Goal: Task Accomplishment & Management: Manage account settings

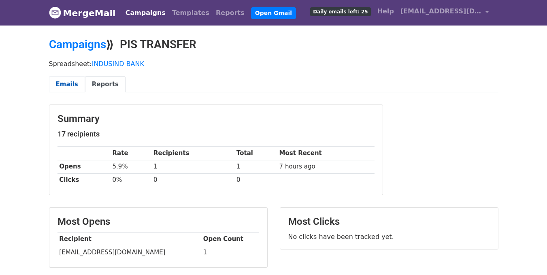
click at [65, 81] on link "Emails" at bounding box center [67, 84] width 36 height 17
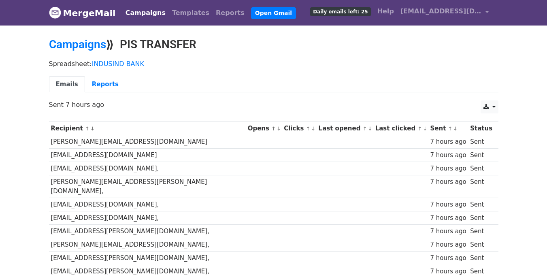
click at [511, 149] on body "MergeMail Campaigns Templates Reports Open Gmail Daily emails left: 25 Help ibs…" at bounding box center [273, 210] width 547 height 420
click at [181, 13] on link "Templates" at bounding box center [191, 13] width 44 height 16
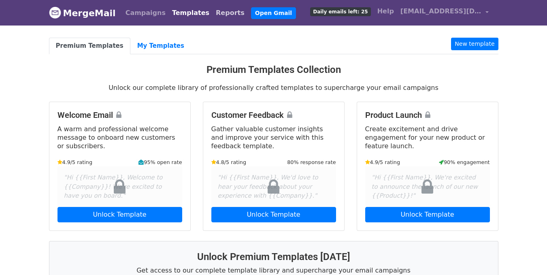
click at [213, 13] on link "Reports" at bounding box center [230, 13] width 35 height 16
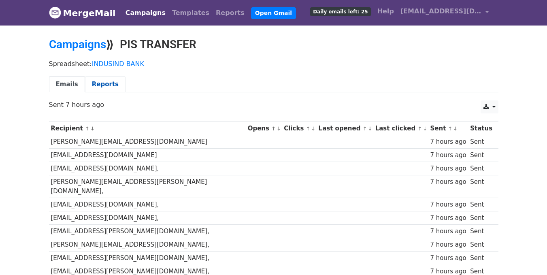
click at [94, 84] on link "Reports" at bounding box center [105, 84] width 41 height 17
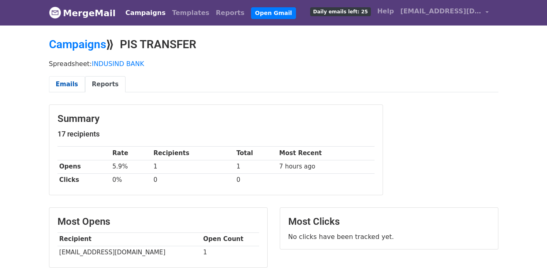
click at [68, 81] on link "Emails" at bounding box center [67, 84] width 36 height 17
